Goal: Task Accomplishment & Management: Complete application form

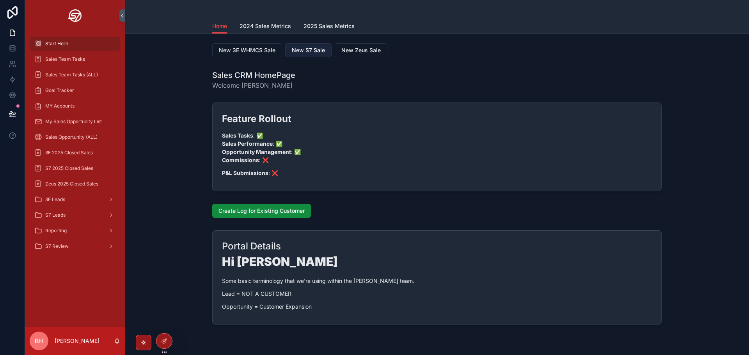
drag, startPoint x: 297, startPoint y: 46, endPoint x: 291, endPoint y: 51, distance: 8.1
click at [297, 46] on span "New S7 Sale" at bounding box center [308, 50] width 33 height 8
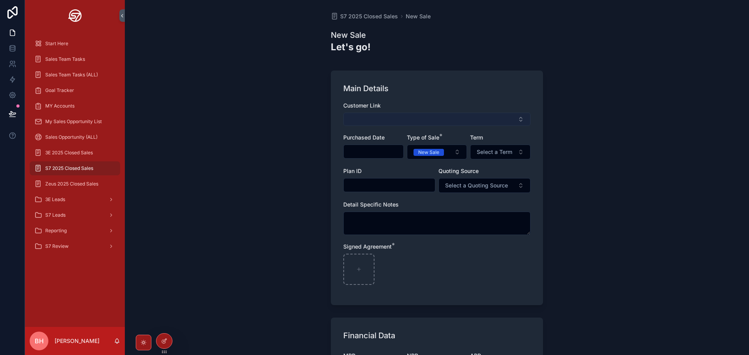
click at [381, 120] on button "Select Button" at bounding box center [436, 119] width 187 height 13
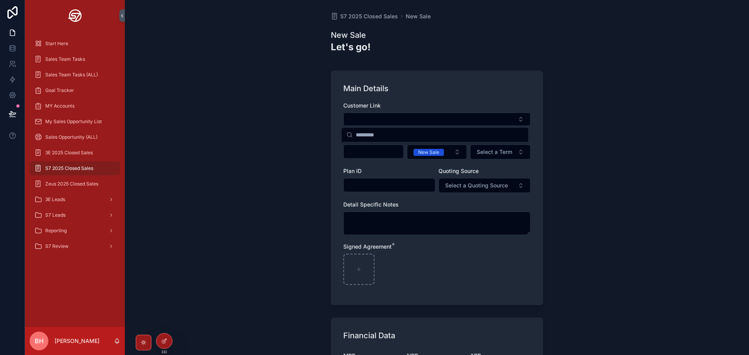
click at [269, 184] on div "S7 2025 Closed Sales New Sale New Sale Let's go! Main Details Customer Link Pur…" at bounding box center [437, 177] width 624 height 355
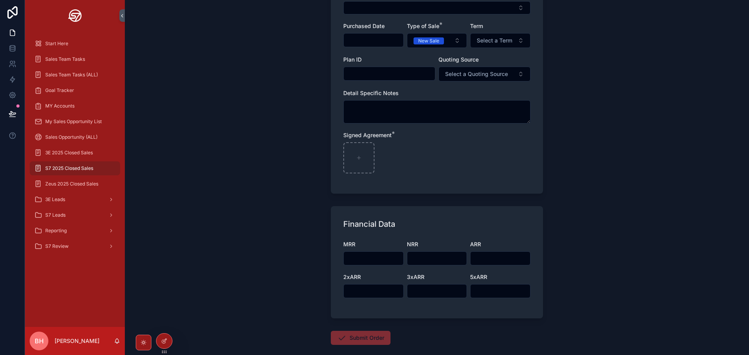
drag, startPoint x: 278, startPoint y: 108, endPoint x: 275, endPoint y: 121, distance: 13.5
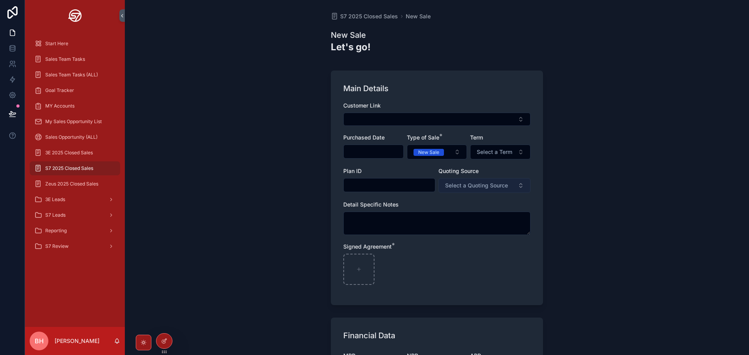
click at [483, 182] on span "Select a Quoting Source" at bounding box center [476, 186] width 63 height 8
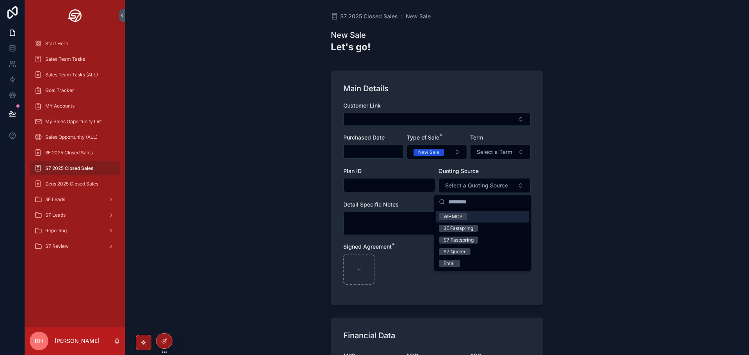
click at [278, 139] on div "S7 2025 Closed Sales New Sale New Sale Let's go! Main Details Customer Link Pur…" at bounding box center [437, 177] width 624 height 355
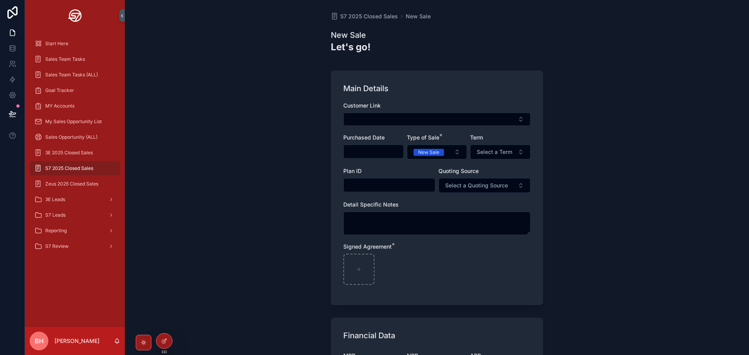
click at [212, 127] on div "S7 2025 Closed Sales New Sale New Sale Let's go! Main Details Customer Link Pur…" at bounding box center [437, 177] width 624 height 355
click at [384, 17] on span "S7 2025 Closed Sales" at bounding box center [369, 16] width 58 height 8
drag, startPoint x: 215, startPoint y: 103, endPoint x: 225, endPoint y: 101, distance: 10.7
click at [215, 103] on div "S7 2025 Closed Sales New Sale New Sale Let's go! Main Details Customer Link Pur…" at bounding box center [437, 177] width 624 height 355
click at [230, 143] on div "S7 2025 Closed Sales New Sale New Sale Let's go! Main Details Customer Link Pur…" at bounding box center [437, 177] width 624 height 355
